Goal: Navigation & Orientation: Find specific page/section

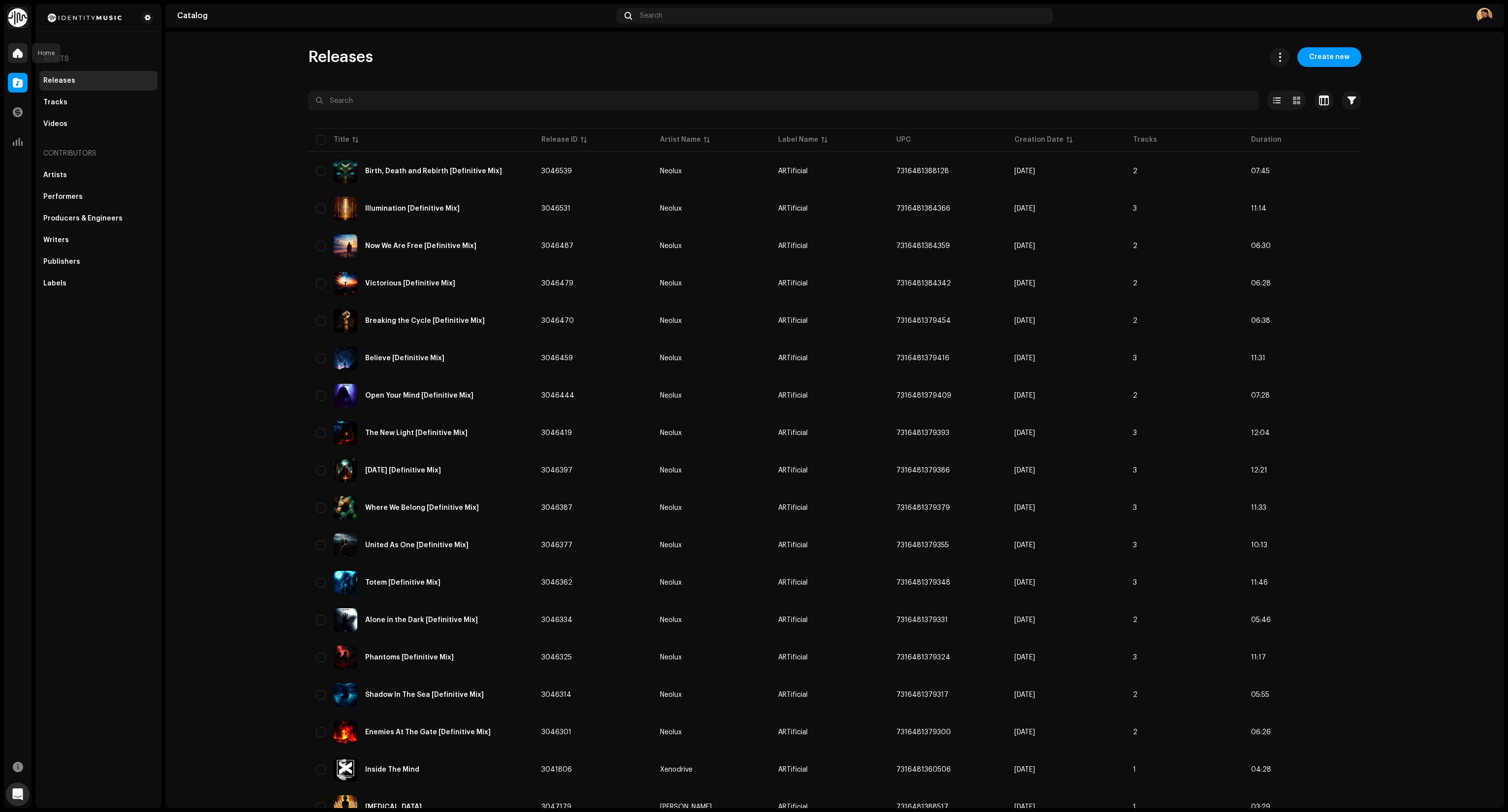
click at [19, 51] on span at bounding box center [18, 52] width 10 height 8
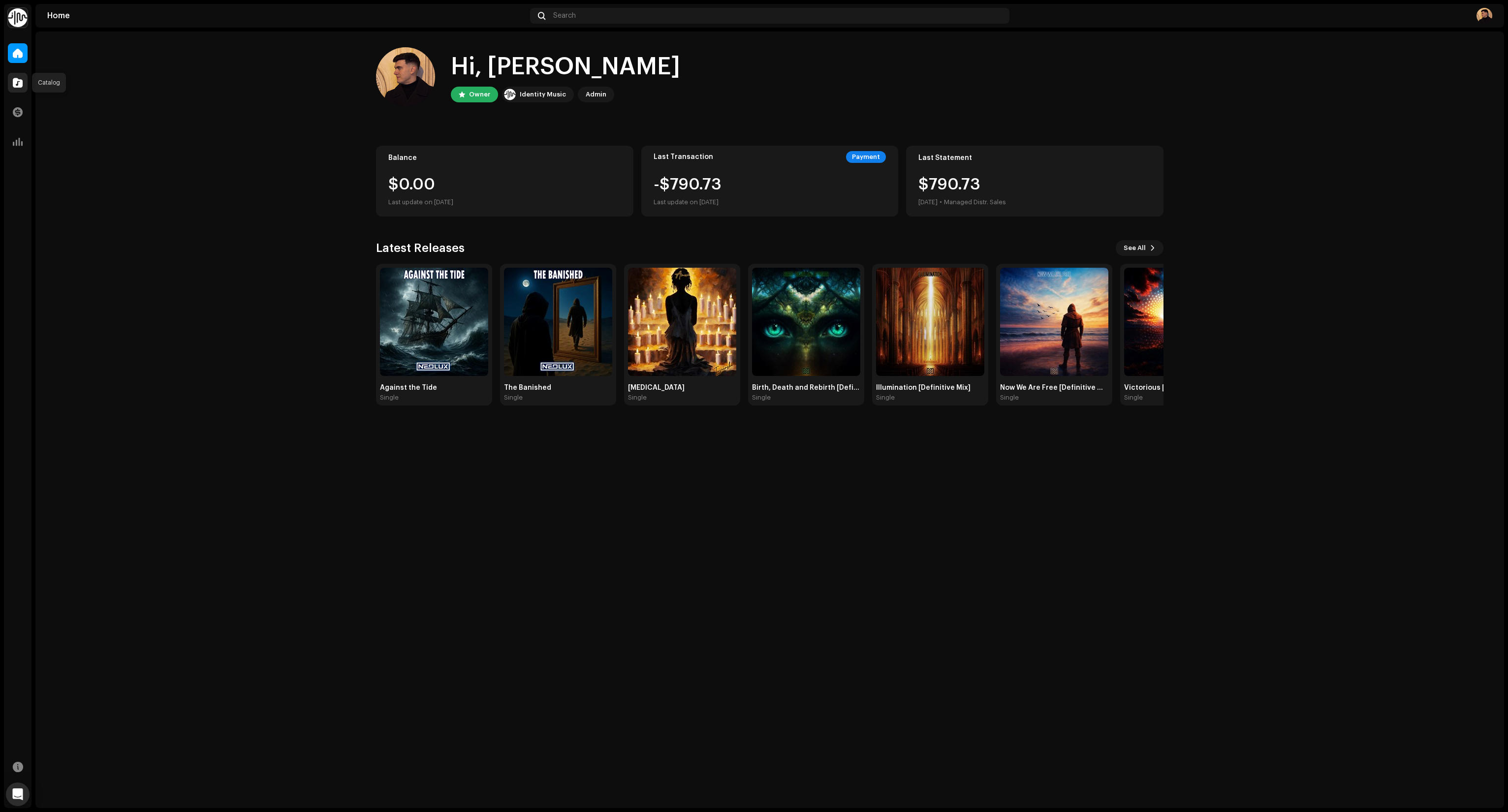
click at [12, 77] on div at bounding box center [17, 83] width 20 height 20
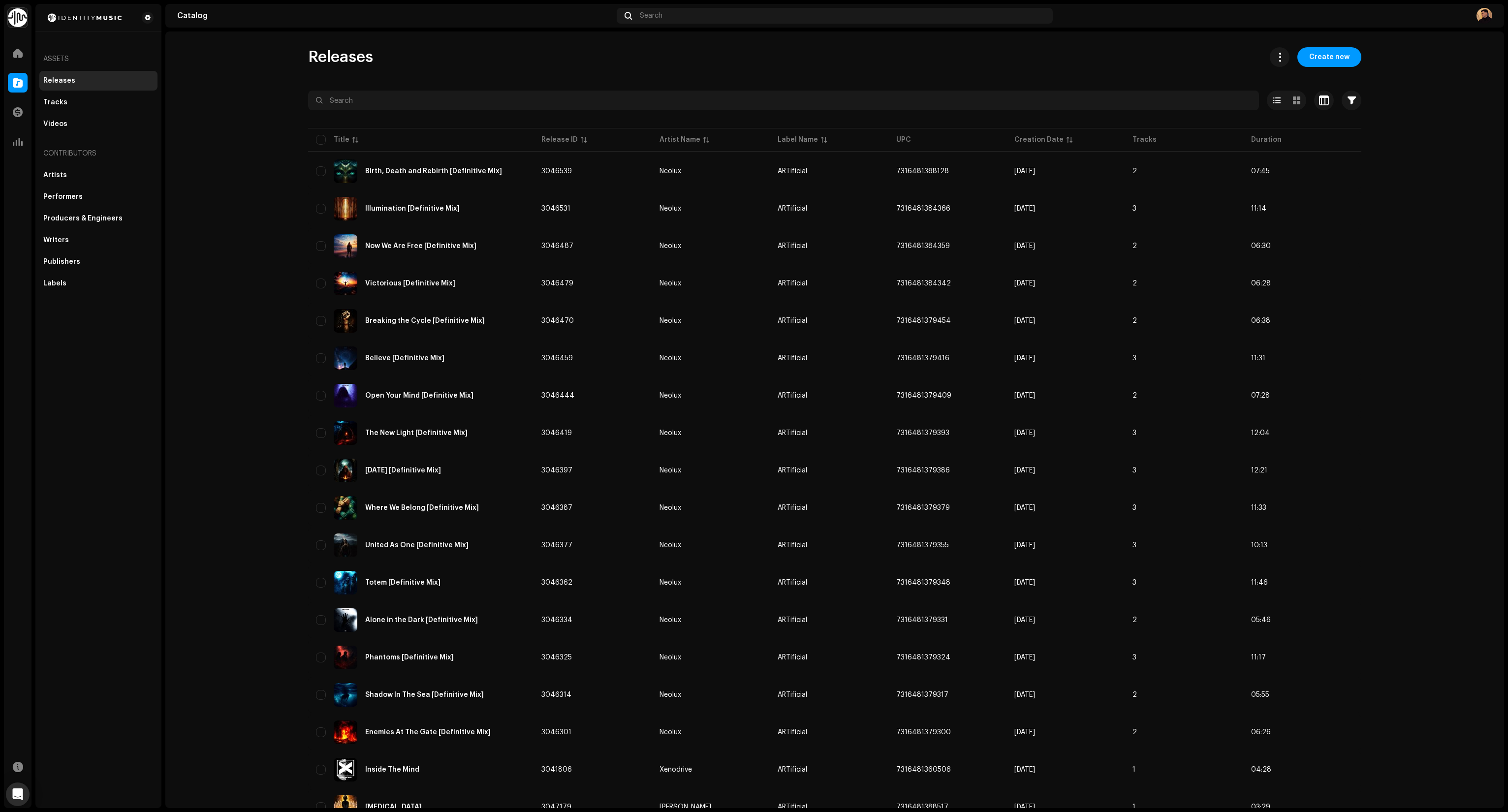
click at [251, 147] on catalog-releases-list "Releases Create new Selected 0 Options Filters Distribution status Never Distri…" at bounding box center [835, 560] width 1339 height 1027
